Goal: Check status: Check status

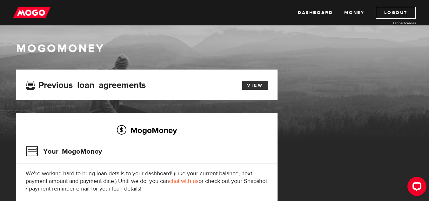
click at [254, 81] on link "View" at bounding box center [255, 85] width 26 height 9
click at [258, 81] on link "View" at bounding box center [255, 85] width 26 height 9
click at [312, 13] on link "Dashboard" at bounding box center [315, 13] width 35 height 12
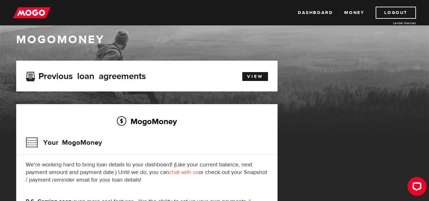
scroll to position [8, 0]
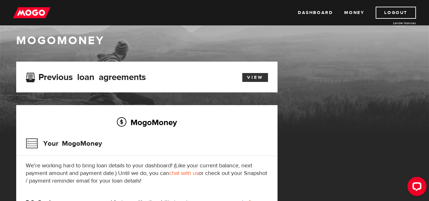
click at [251, 77] on link "View" at bounding box center [255, 77] width 26 height 9
